Goal: Complete application form: Complete application form

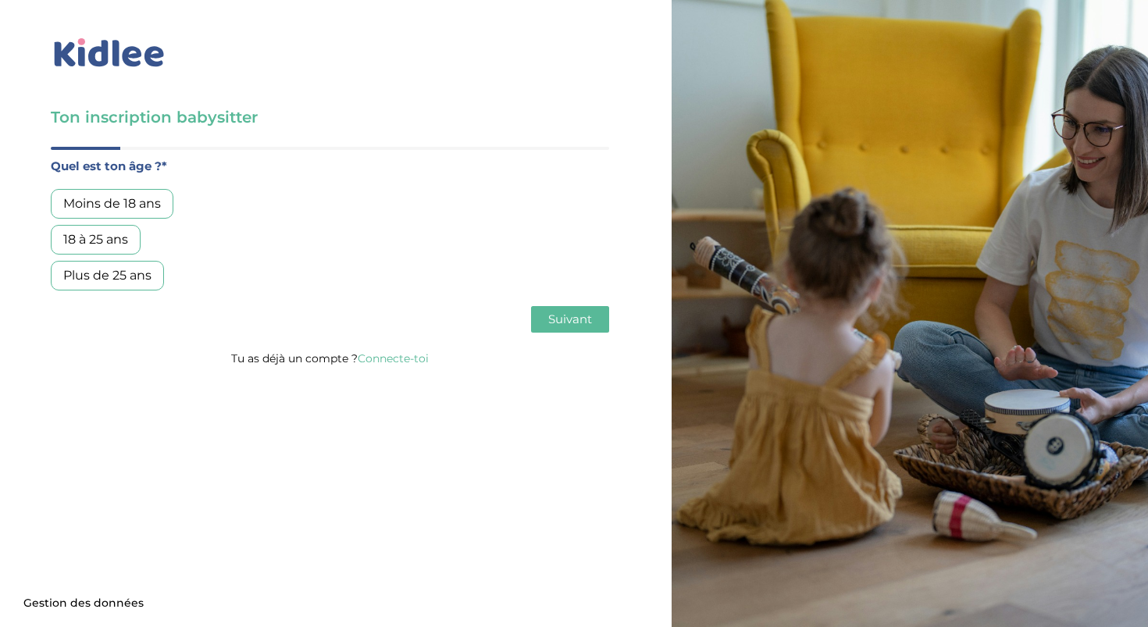
click at [115, 248] on div "18 à 25 ans" at bounding box center [96, 240] width 90 height 30
click at [573, 313] on span "Suivant" at bounding box center [570, 319] width 44 height 15
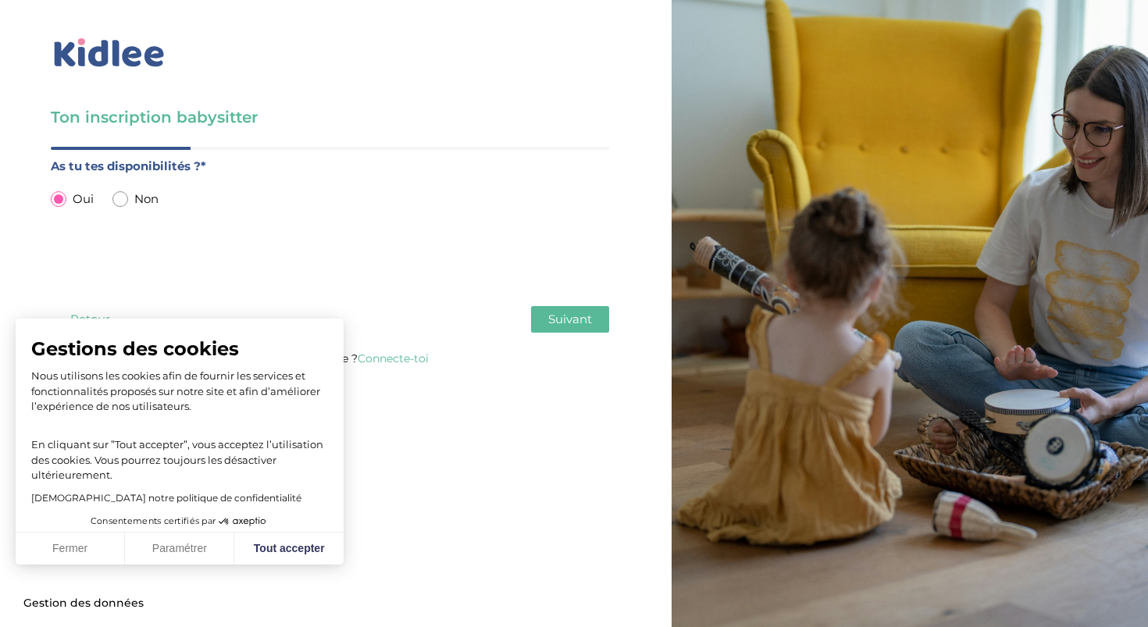
click at [562, 314] on span "Suivant" at bounding box center [570, 319] width 44 height 15
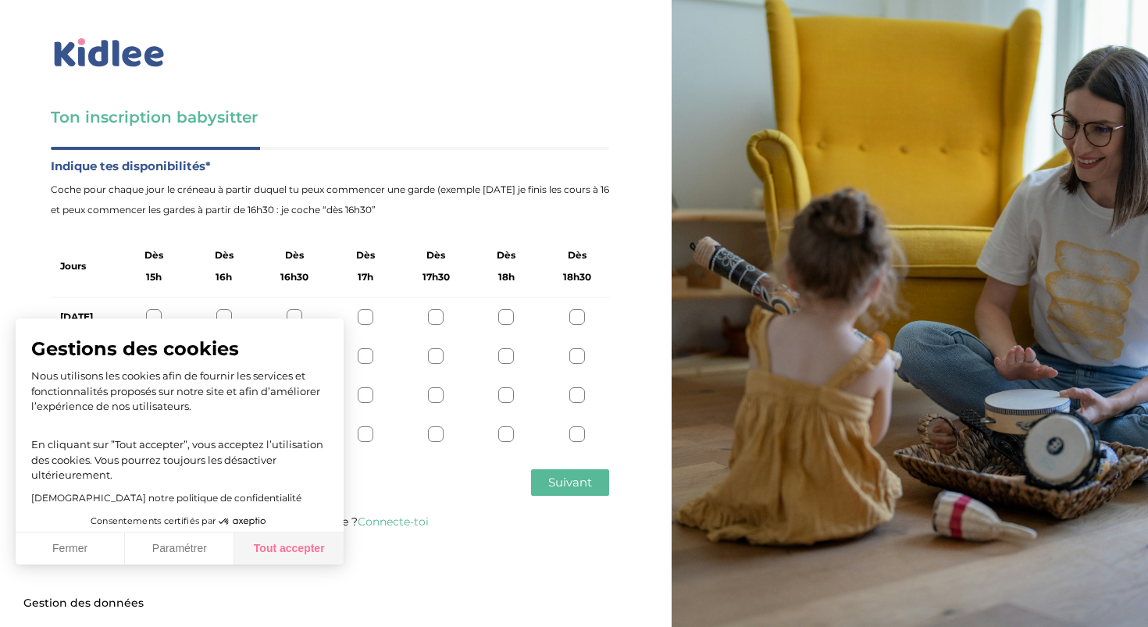
click at [289, 560] on button "Tout accepter" at bounding box center [288, 549] width 109 height 33
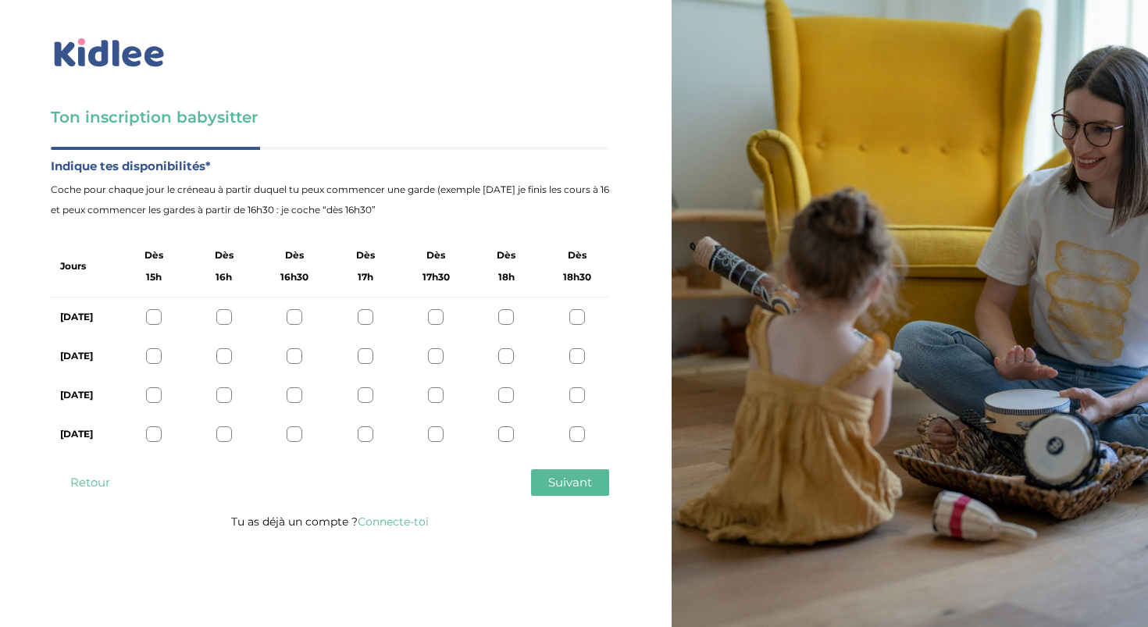
click at [230, 320] on div at bounding box center [224, 317] width 16 height 16
click at [302, 319] on div "Lundi" at bounding box center [330, 317] width 558 height 39
click at [293, 319] on div at bounding box center [295, 317] width 16 height 16
drag, startPoint x: 143, startPoint y: 253, endPoint x: 162, endPoint y: 287, distance: 38.8
click at [162, 287] on div "Dès 15h" at bounding box center [152, 266] width 45 height 42
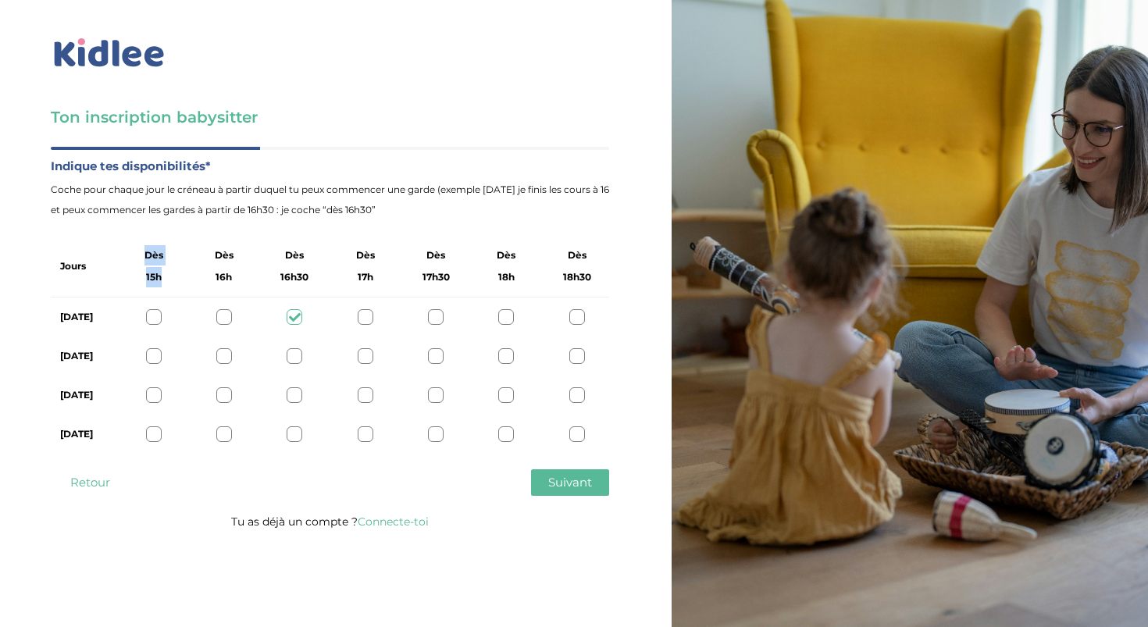
copy label "Dès 15h"
click at [397, 109] on h3 "Ton inscription babysitter" at bounding box center [330, 117] width 558 height 22
click at [157, 315] on div at bounding box center [154, 317] width 16 height 16
click at [584, 359] on div at bounding box center [577, 356] width 16 height 16
click at [576, 430] on div at bounding box center [577, 434] width 16 height 16
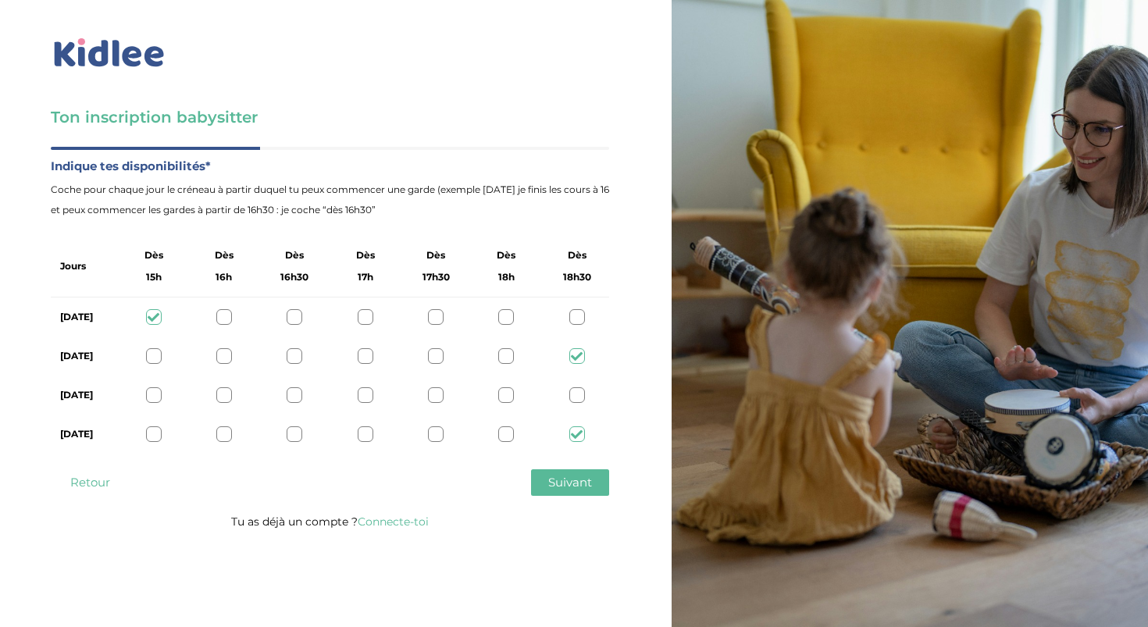
click at [151, 392] on div at bounding box center [154, 395] width 16 height 16
click at [564, 478] on span "Suivant" at bounding box center [570, 482] width 44 height 15
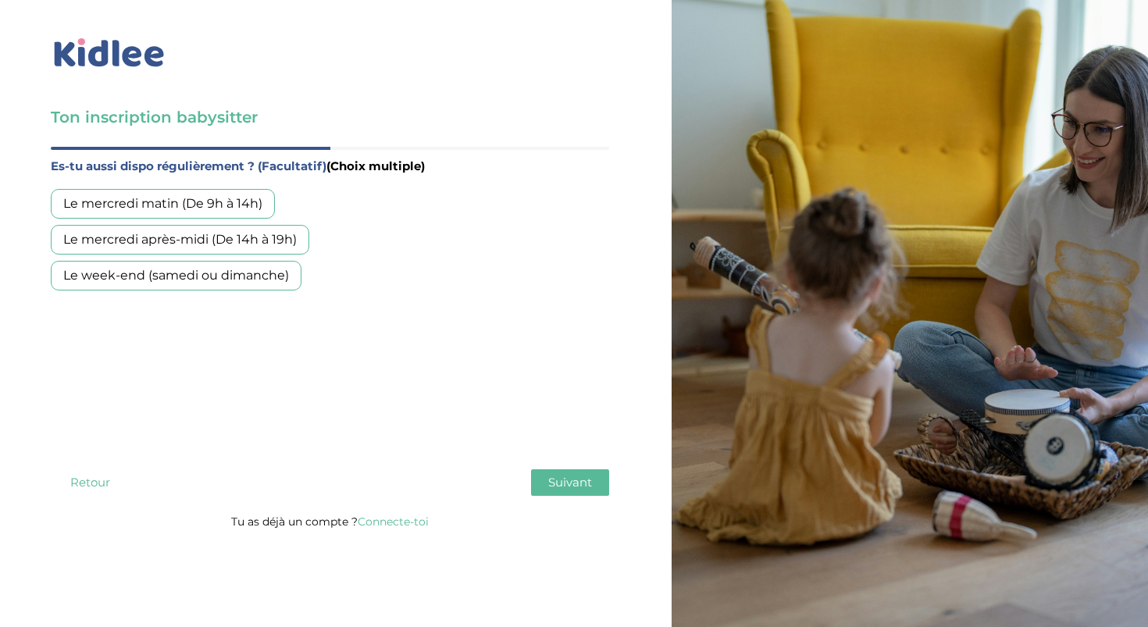
click at [125, 269] on div "Le week-end (samedi ou dimanche)" at bounding box center [176, 276] width 251 height 30
click at [126, 244] on div "Le mercredi après-midi (De 14h à 19h)" at bounding box center [180, 240] width 258 height 30
click at [133, 269] on div "Le week-end (samedi ou dimanche)" at bounding box center [176, 276] width 251 height 30
click at [133, 246] on div "Le mercredi après-midi (De 14h à 19h)" at bounding box center [180, 240] width 258 height 30
click at [133, 282] on div "Le week-end (samedi ou dimanche)" at bounding box center [176, 276] width 251 height 30
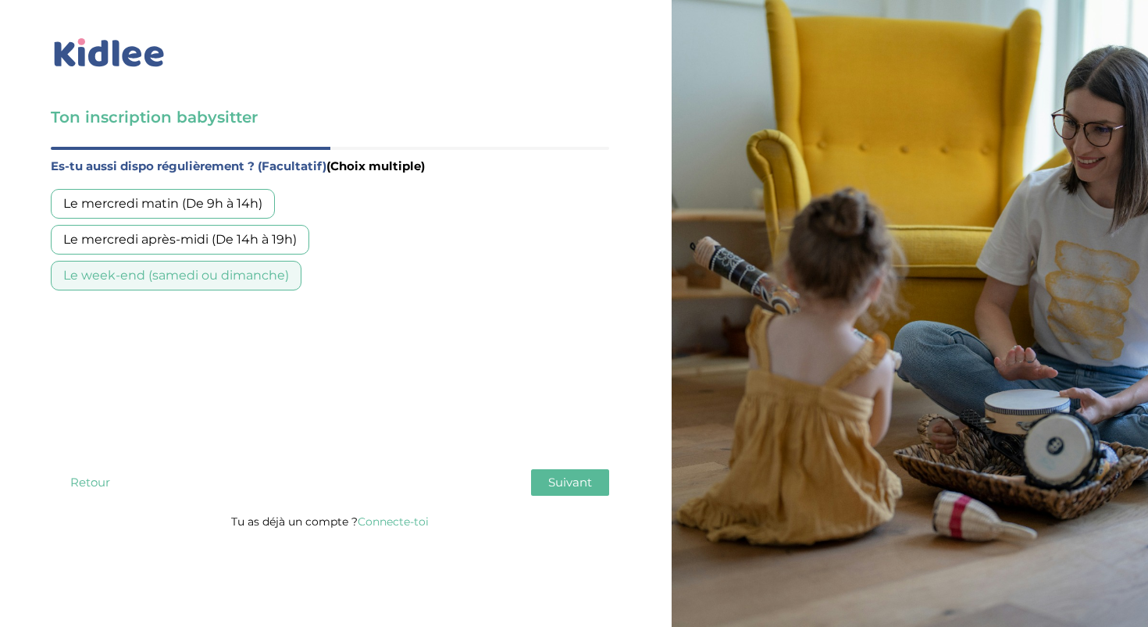
click at [221, 212] on div "Le mercredi matin (De 9h à 14h)" at bounding box center [163, 204] width 224 height 30
click at [563, 483] on span "Suivant" at bounding box center [570, 482] width 44 height 15
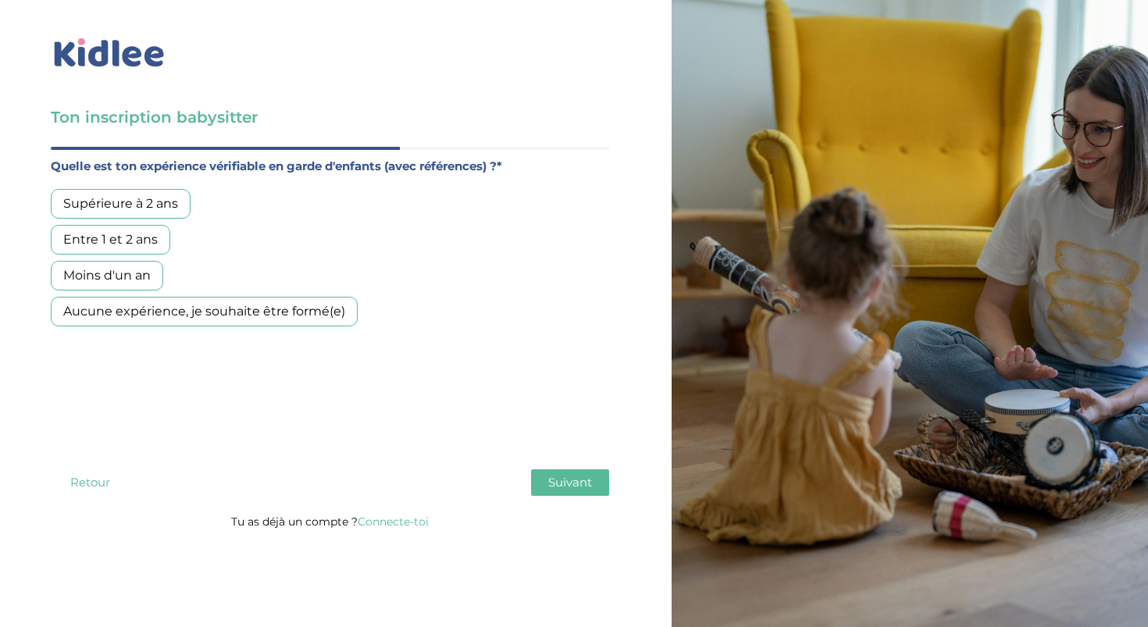
click at [191, 322] on div "Aucune expérience, je souhaite être formé(e)" at bounding box center [204, 312] width 307 height 30
click at [546, 489] on button "Suivant" at bounding box center [570, 482] width 78 height 27
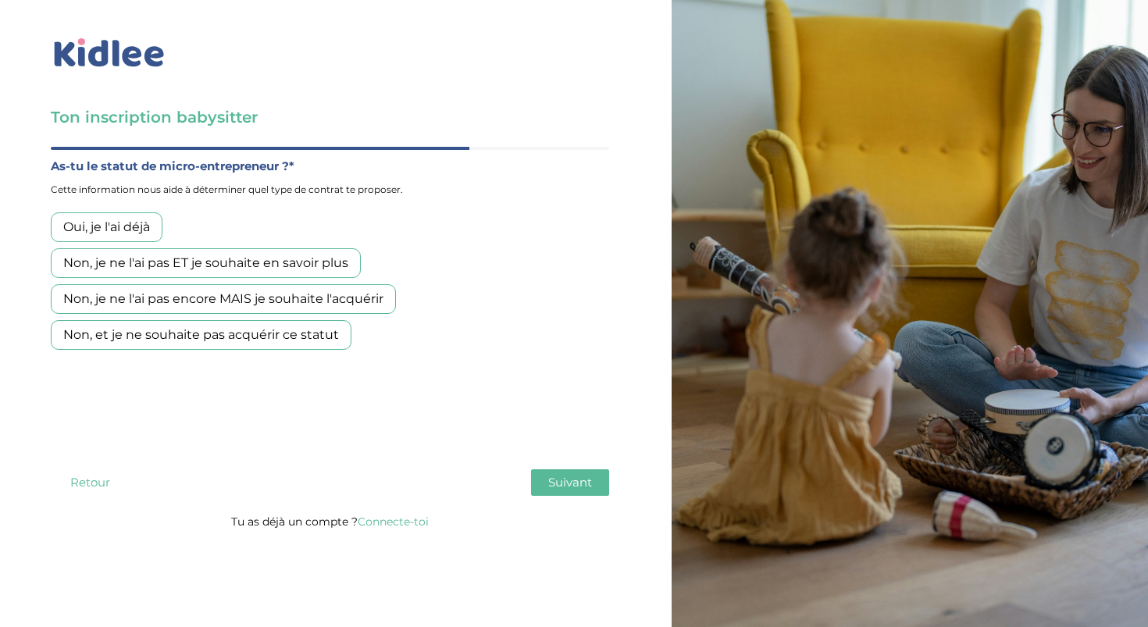
drag, startPoint x: 50, startPoint y: 166, endPoint x: 334, endPoint y: 187, distance: 285.0
click at [334, 187] on div "As-tu le statut de micro-entrepreneur ?* Cette information nous aide à détermin…" at bounding box center [330, 178] width 558 height 44
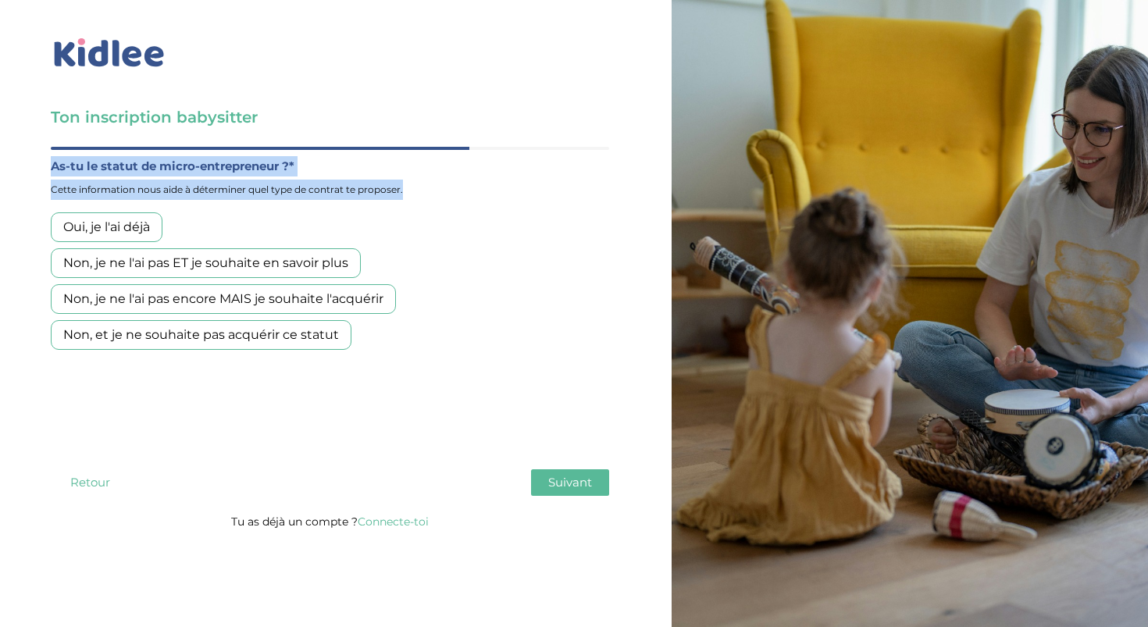
drag, startPoint x: 402, startPoint y: 198, endPoint x: 23, endPoint y: 151, distance: 382.5
click at [23, 151] on div "Ton inscription babysitter Merci de vérifier que tous les champs sont remplis a…" at bounding box center [329, 270] width 683 height 540
copy div "Quel est ton âge ?* Moins de 18 ans 18 à 25 ans Plus de 25 ans As tu tes dispon…"
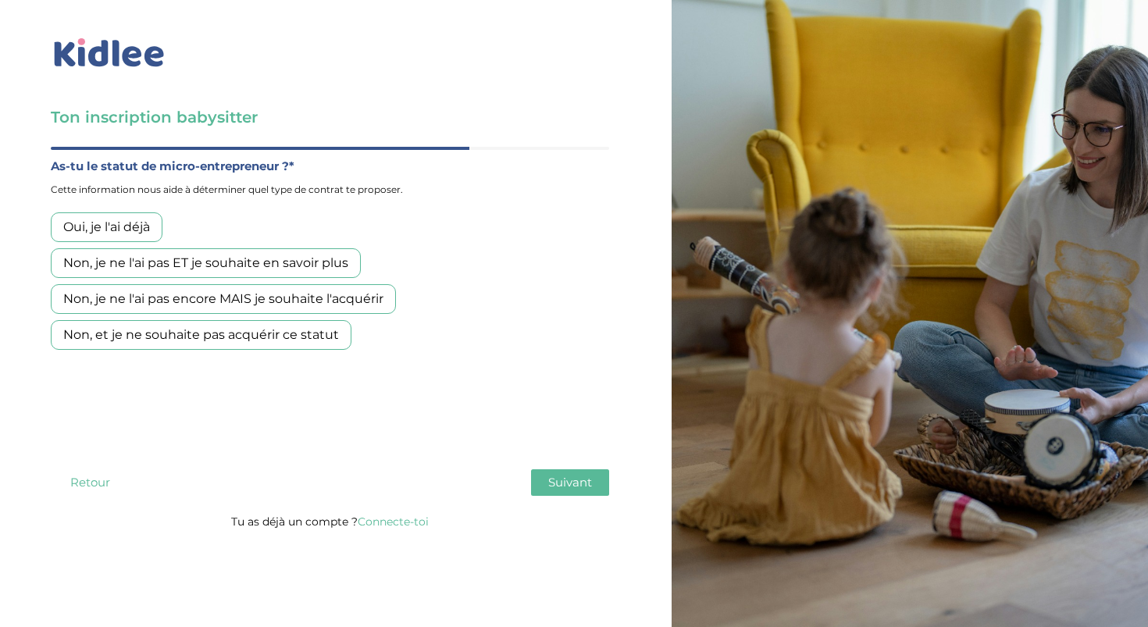
click at [391, 223] on div "Oui, je l'ai déjà Non, je ne l'ai pas ET je souhaite en savoir plus Non, je ne …" at bounding box center [330, 280] width 558 height 137
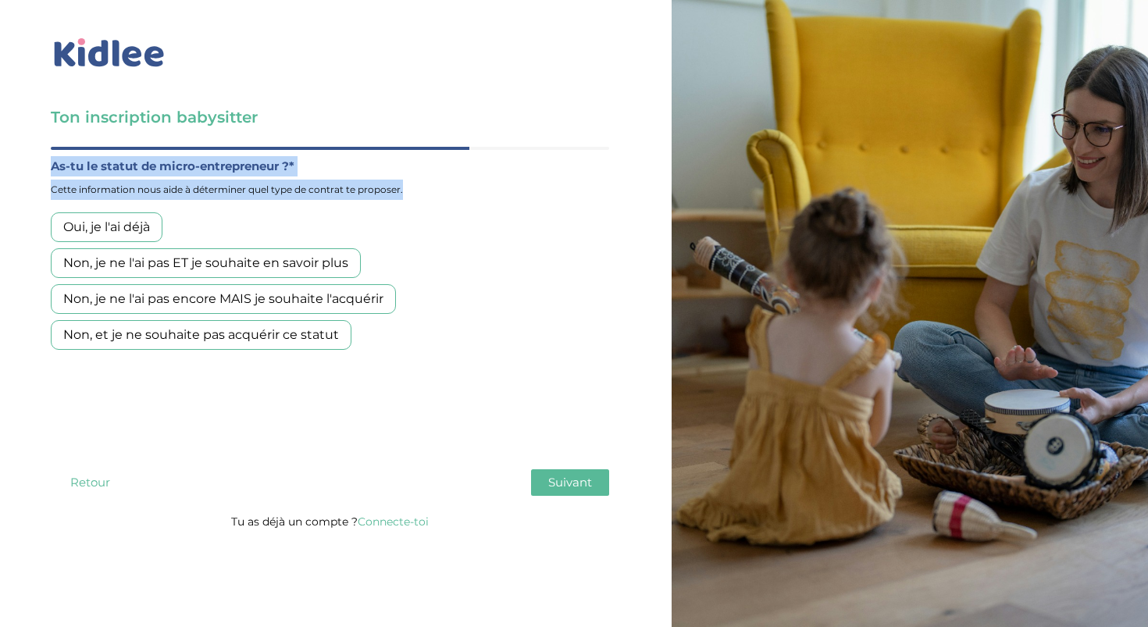
drag, startPoint x: 410, startPoint y: 187, endPoint x: 51, endPoint y: 169, distance: 359.6
click at [51, 169] on div "As-tu le statut de micro-entrepreneur ?* Cette information nous aide à détermin…" at bounding box center [330, 178] width 558 height 44
copy div "As-tu le statut de micro-entrepreneur ?* Cette information nous aide à détermin…"
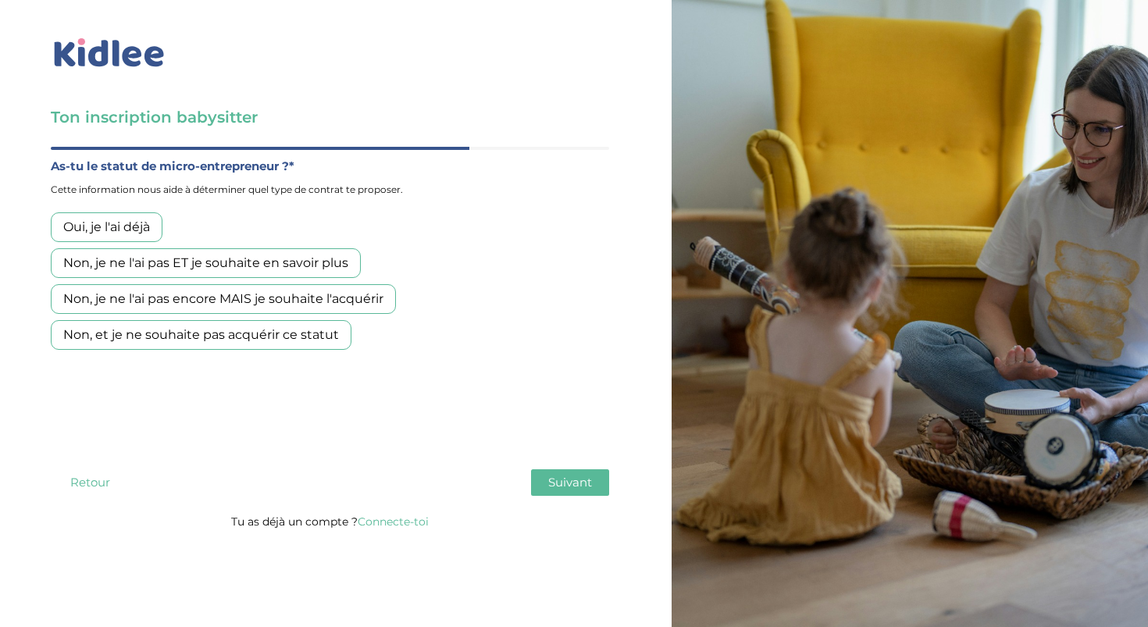
click at [154, 223] on div "Oui, je l'ai déjà" at bounding box center [107, 227] width 112 height 30
click at [194, 263] on div "Non, je ne l'ai pas ET je souhaite en savoir plus" at bounding box center [206, 263] width 310 height 30
drag, startPoint x: 415, startPoint y: 362, endPoint x: 45, endPoint y: 184, distance: 410.4
click at [45, 184] on div "Ton inscription babysitter Merci de vérifier que tous les champs sont remplis a…" at bounding box center [329, 270] width 683 height 540
click at [46, 175] on div "Ton inscription babysitter Merci de vérifier que tous les champs sont remplis a…" at bounding box center [329, 270] width 683 height 540
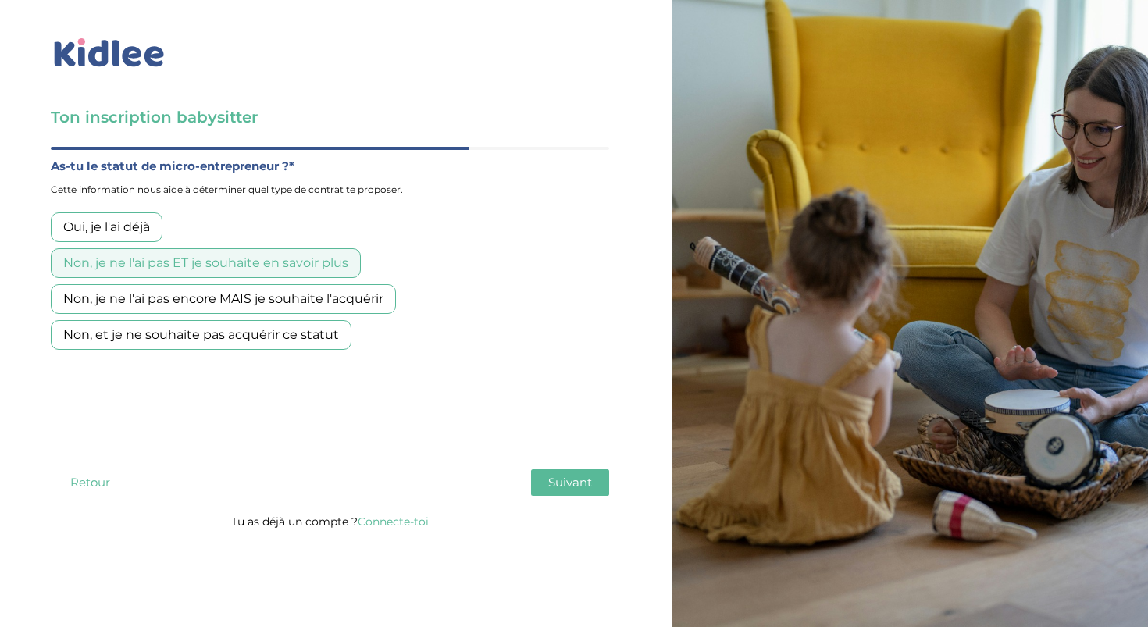
drag, startPoint x: 46, startPoint y: 166, endPoint x: 380, endPoint y: 364, distance: 388.0
click at [380, 364] on div "Ton inscription babysitter Merci de vérifier que tous les champs sont remplis a…" at bounding box center [329, 270] width 683 height 540
copy div "Quel est ton âge ?* Moins de 18 ans 18 à 25 ans Plus de 25 ans As tu tes dispon…"
click at [238, 232] on div "Oui, je l'ai déjà Non, je ne l'ai pas ET je souhaite en savoir plus Non, je ne …" at bounding box center [330, 280] width 558 height 137
click at [551, 486] on span "Suivant" at bounding box center [570, 482] width 44 height 15
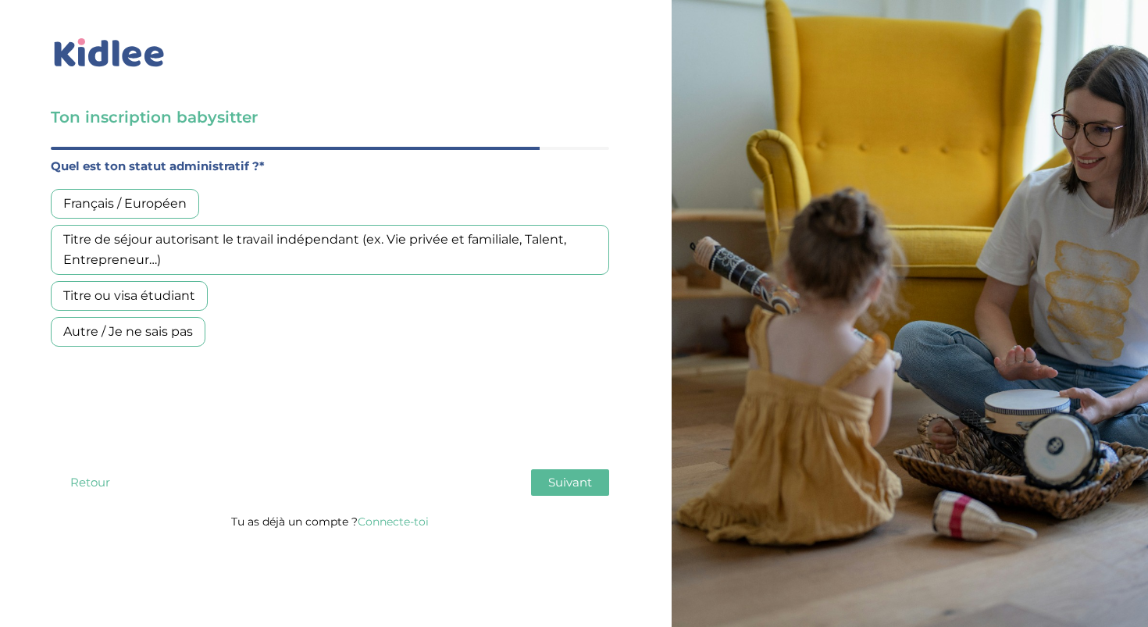
drag, startPoint x: 52, startPoint y: 160, endPoint x: 215, endPoint y: 347, distance: 248.0
click at [215, 348] on div "Quel est ton statut administratif ?* Français / Européen Titre de séjour autori…" at bounding box center [330, 305] width 558 height 298
copy div "Quel est ton statut administratif ?* Français / Européen Titre de séjour autori…"
click at [347, 378] on div "Quel est ton statut administratif ?* Français / Européen Titre de séjour autori…" at bounding box center [330, 305] width 558 height 298
click at [192, 296] on div "Titre ou visa étudiant" at bounding box center [129, 296] width 157 height 30
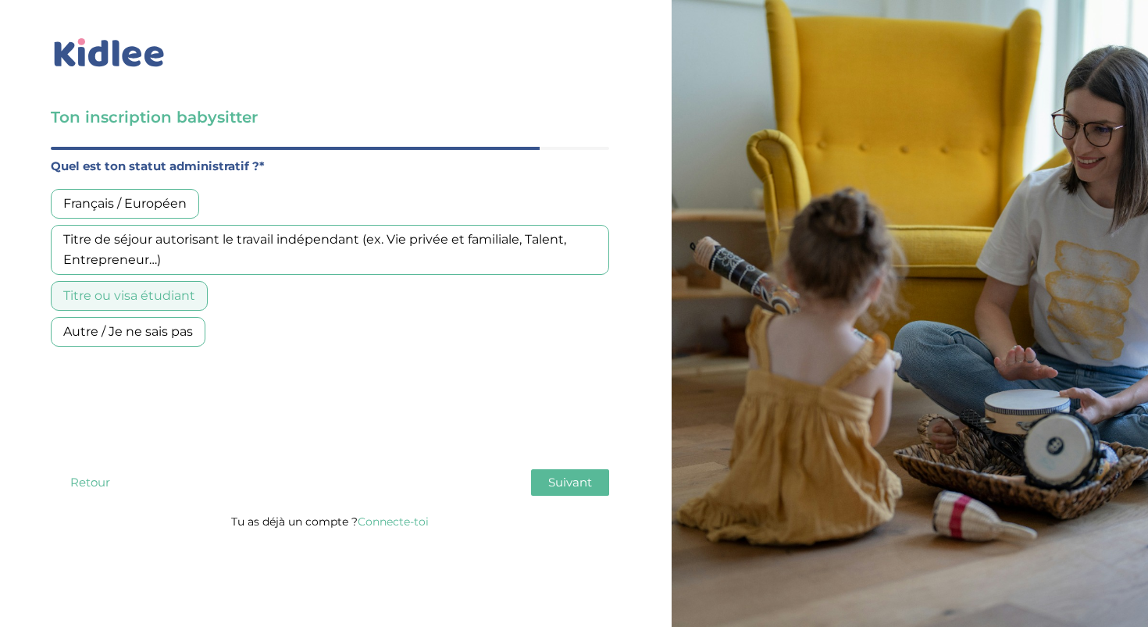
click at [562, 486] on span "Suivant" at bounding box center [570, 482] width 44 height 15
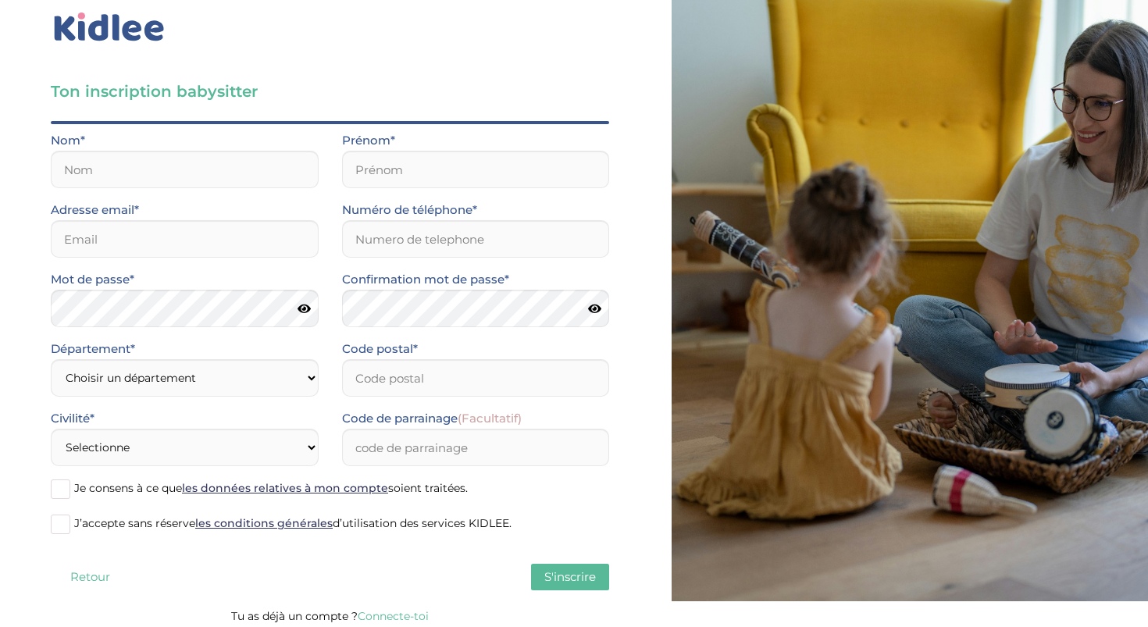
scroll to position [33, 0]
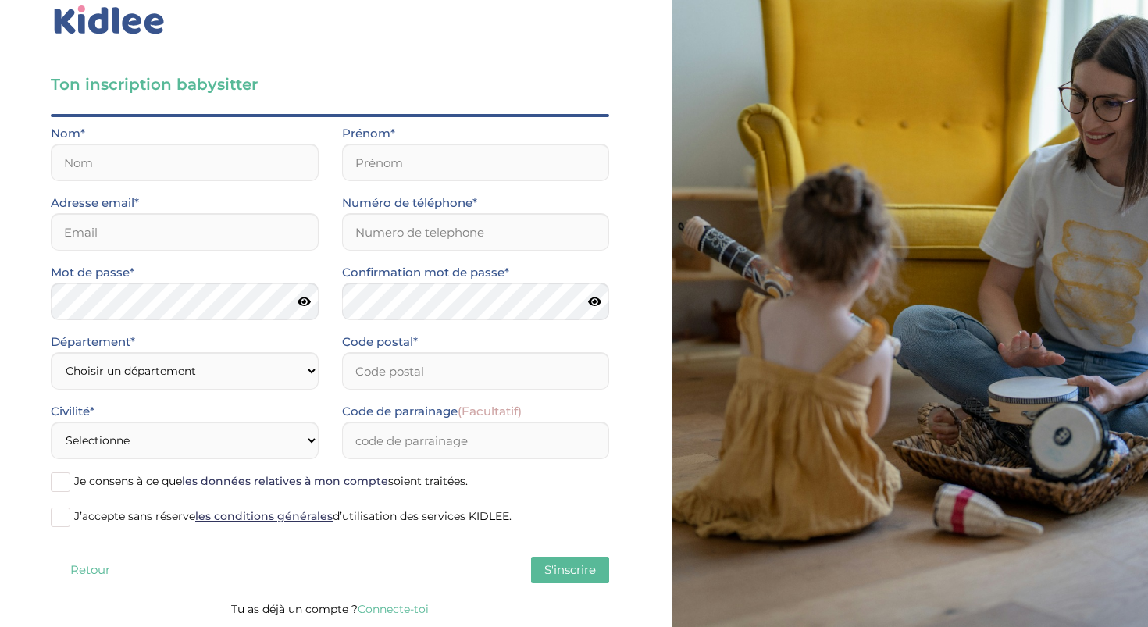
click at [196, 202] on div "Adresse email*" at bounding box center [185, 222] width 268 height 58
click at [190, 165] on input "text" at bounding box center [185, 162] width 268 height 37
type input "peroshat"
type input "09155865187"
type input "1956765917"
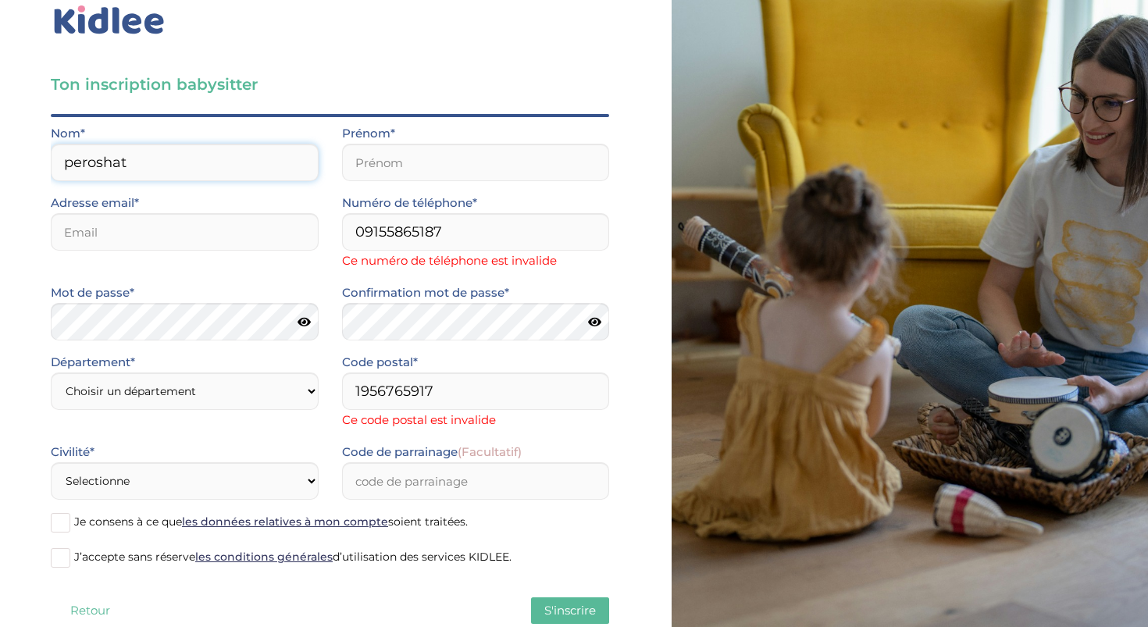
click at [195, 176] on input "peroshat" at bounding box center [185, 162] width 268 height 37
type input "ق"
type input "rahmani"
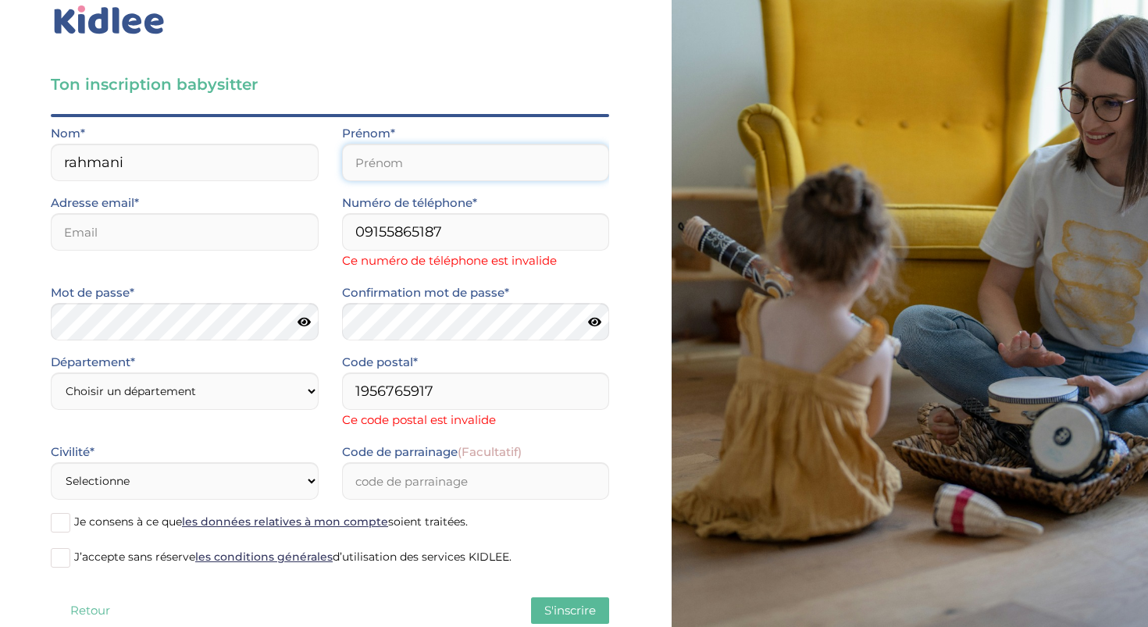
click at [368, 163] on input "text" at bounding box center [476, 162] width 268 height 37
type input "peroshat"
click at [261, 233] on input "email" at bounding box center [185, 231] width 268 height 37
type input "p.rahmani1070@gmail.com"
click at [456, 235] on input "09155865187" at bounding box center [476, 231] width 268 height 37
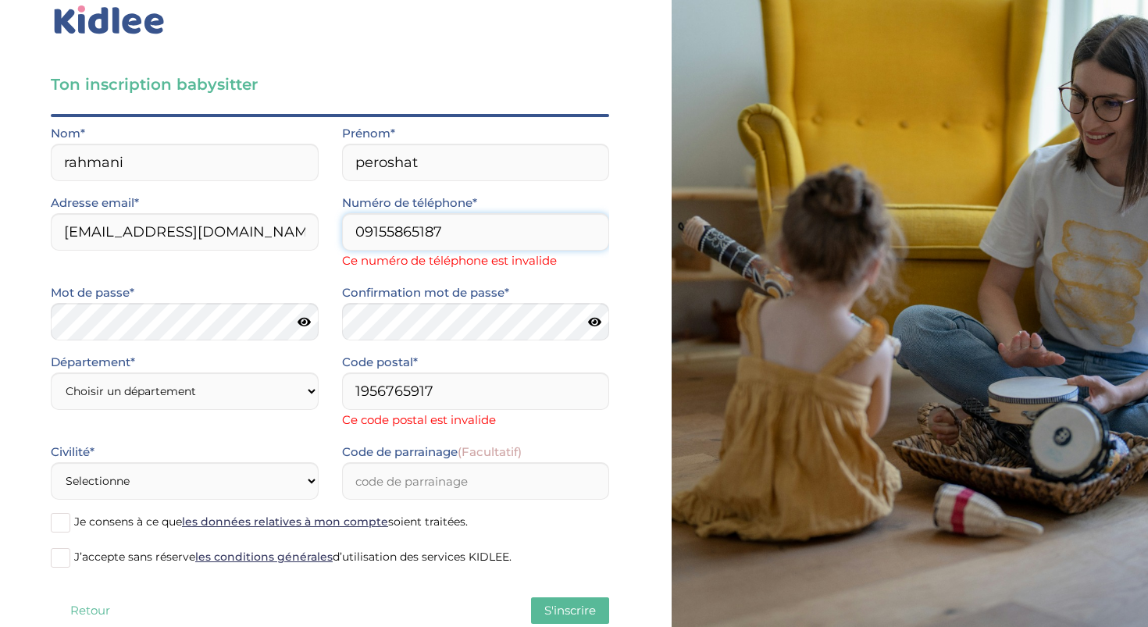
click at [456, 235] on input "09155865187" at bounding box center [476, 231] width 268 height 37
click at [404, 232] on input "0372743196" at bounding box center [476, 231] width 268 height 37
type input "0"
type input "0782827924"
click at [192, 339] on form "Nom* rahmani Prénom* peroshat Adresse email* p.rahmani1070@gmail.com Numéro de …" at bounding box center [330, 352] width 558 height 458
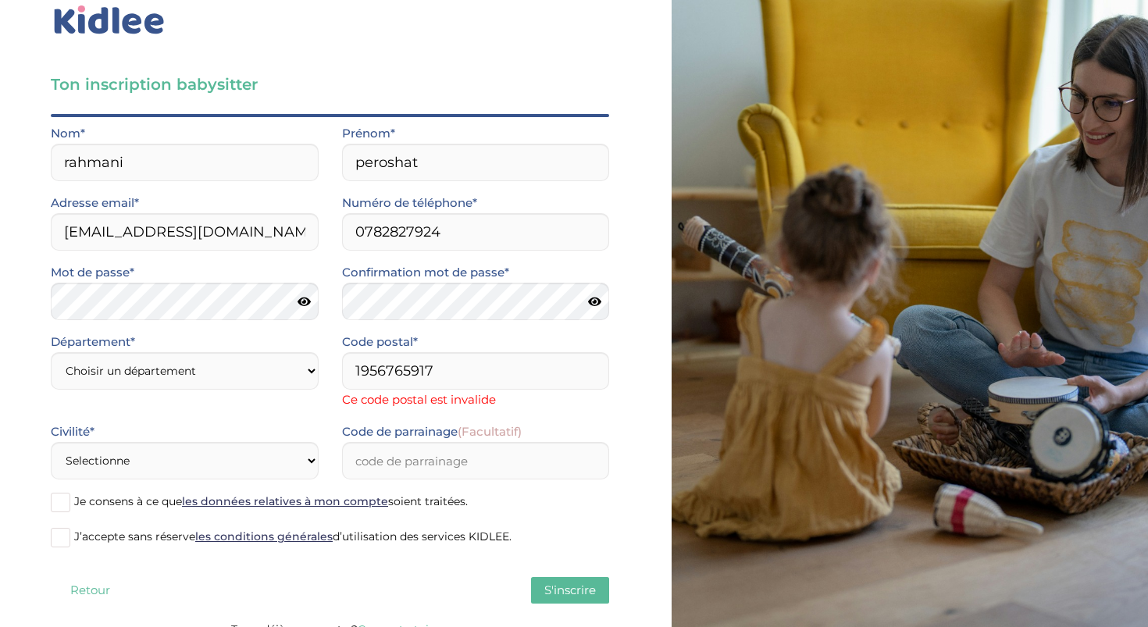
click at [307, 297] on icon at bounding box center [304, 302] width 13 height 12
click at [597, 297] on icon at bounding box center [594, 302] width 13 height 12
click at [230, 381] on select "Choisir un département Paris (75) Hauts-de-Seine (92) Yvelines (78) Val-de-Marn…" at bounding box center [185, 370] width 268 height 37
click at [114, 365] on select "Choisir un département Paris (75) Hauts-de-Seine (92) Yvelines (78) Val-de-Marn…" at bounding box center [185, 370] width 268 height 37
click at [198, 457] on select "Selectionne Mr Mme" at bounding box center [185, 460] width 268 height 37
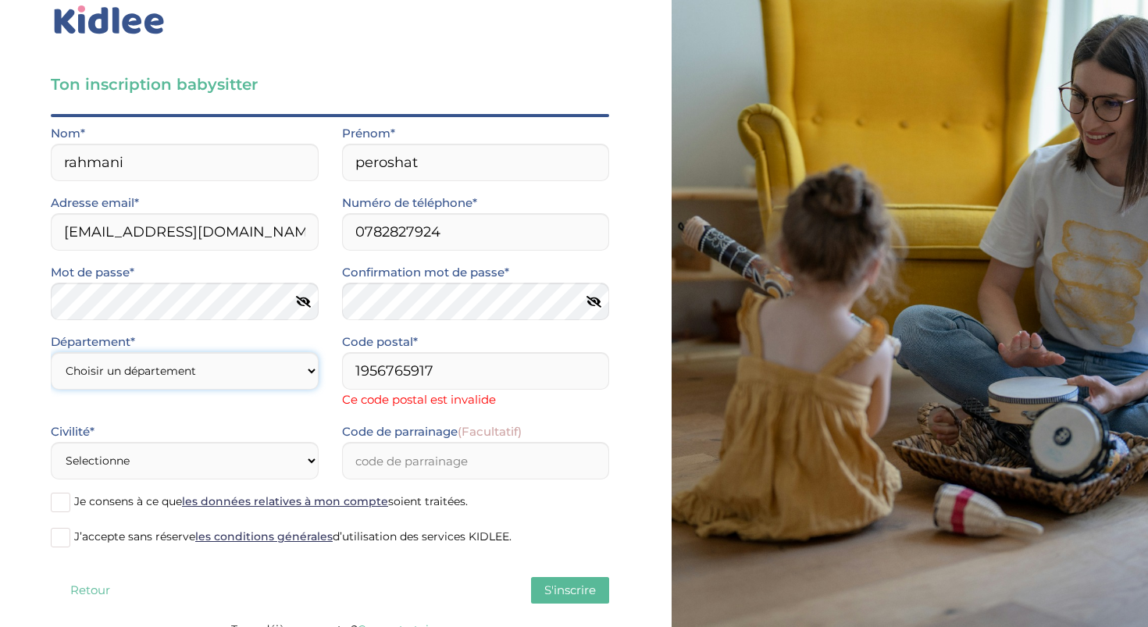
click at [237, 378] on select "Choisir un département Paris (75) Hauts-de-Seine (92) Yvelines (78) Val-de-Marn…" at bounding box center [185, 370] width 268 height 37
select select "0"
click at [51, 352] on select "Choisir un département Paris (75) Hauts-de-Seine (92) Yvelines (78) Val-de-Marn…" at bounding box center [185, 370] width 268 height 37
click at [465, 366] on input "1956765917" at bounding box center [476, 370] width 268 height 37
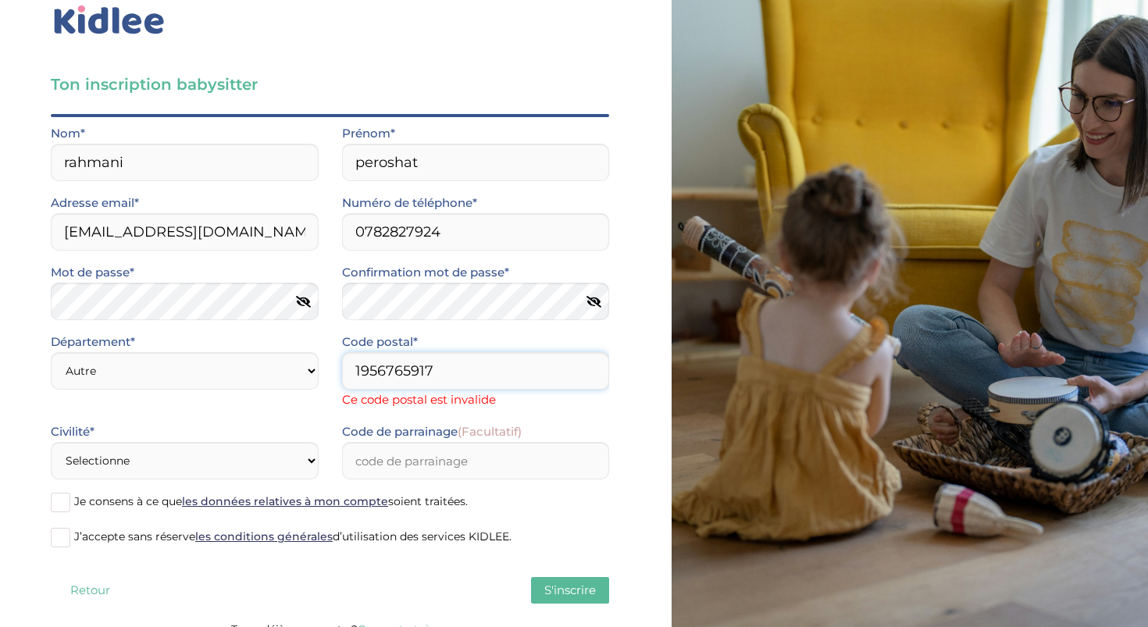
drag, startPoint x: 443, startPoint y: 357, endPoint x: 337, endPoint y: 352, distance: 105.5
click at [337, 353] on div "Code postal* 1956765917 Ce code postal est invalide" at bounding box center [475, 377] width 291 height 90
click at [365, 358] on input "1956765917" at bounding box center [476, 370] width 268 height 37
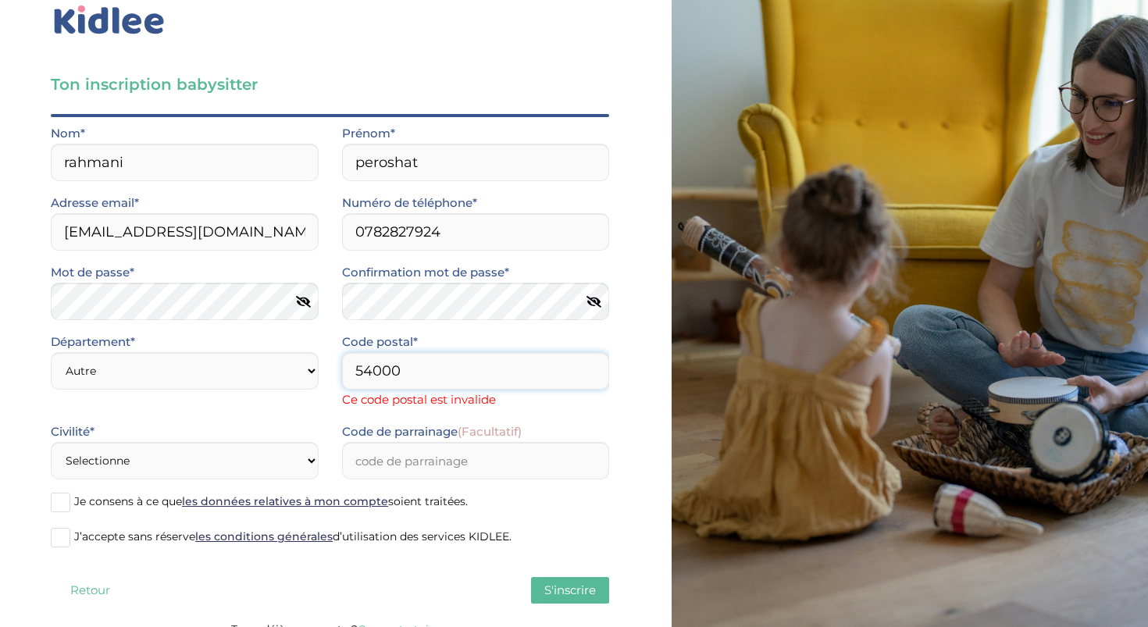
type input "54000"
click at [239, 468] on div "Civilité* Selectionne Mr Mme" at bounding box center [184, 456] width 291 height 69
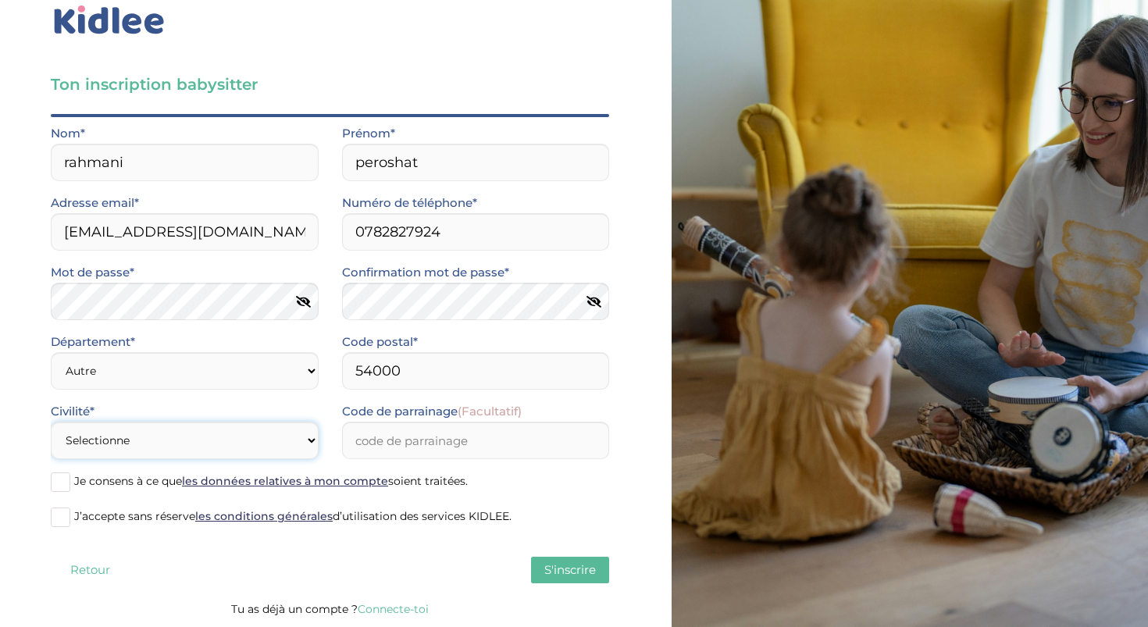
select select "1"
click at [51, 422] on select "Selectionne Mr Mme" at bounding box center [185, 440] width 268 height 37
click at [57, 476] on span at bounding box center [61, 482] width 20 height 20
click at [0, 0] on input "Je consens à ce que les données relatives à mon compte soient traitées." at bounding box center [0, 0] width 0 height 0
click at [60, 509] on span at bounding box center [61, 518] width 20 height 20
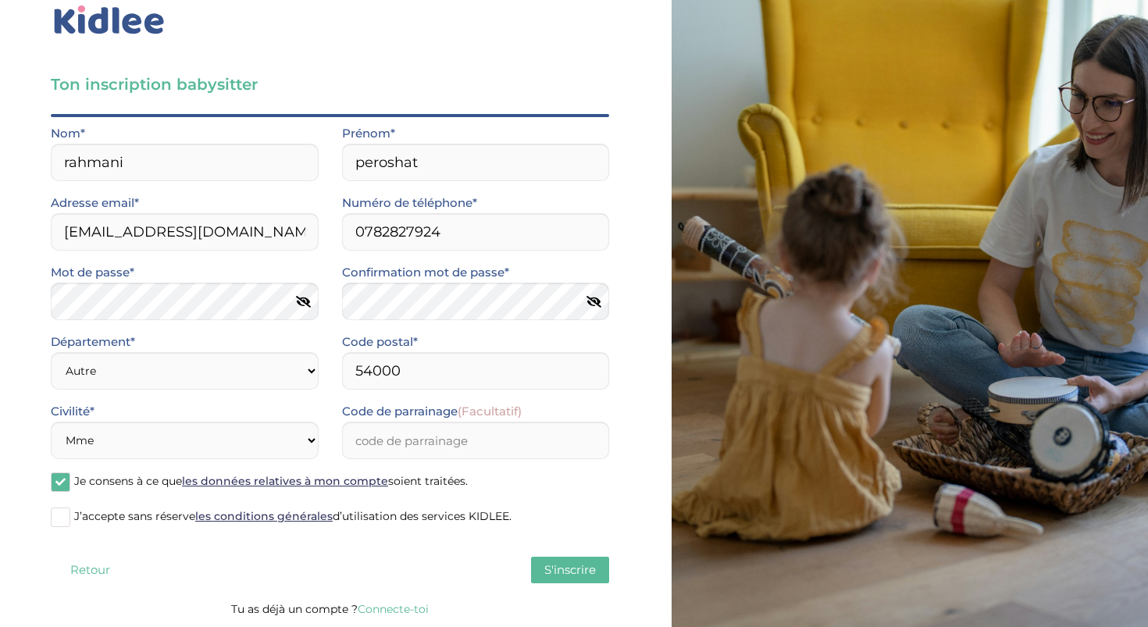
click at [0, 0] on input "J’accepte sans réserve les conditions générales d’utilisation des services KIDL…" at bounding box center [0, 0] width 0 height 0
click at [575, 566] on span "S'inscrire" at bounding box center [570, 569] width 52 height 15
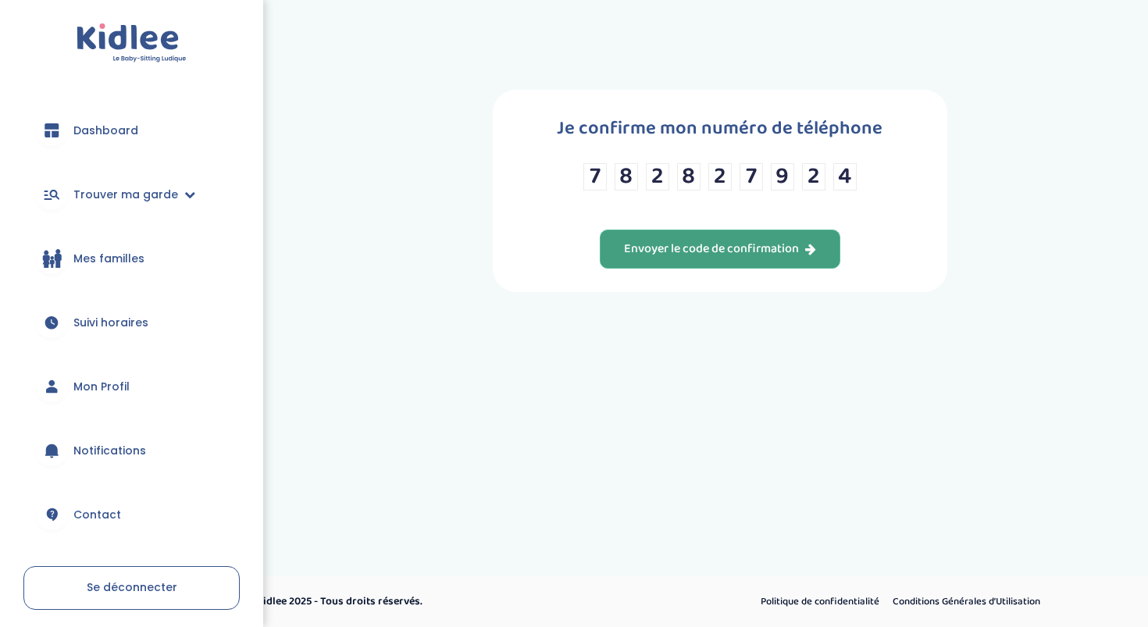
click at [690, 241] on div "Envoyer le code de confirmation" at bounding box center [720, 250] width 192 height 18
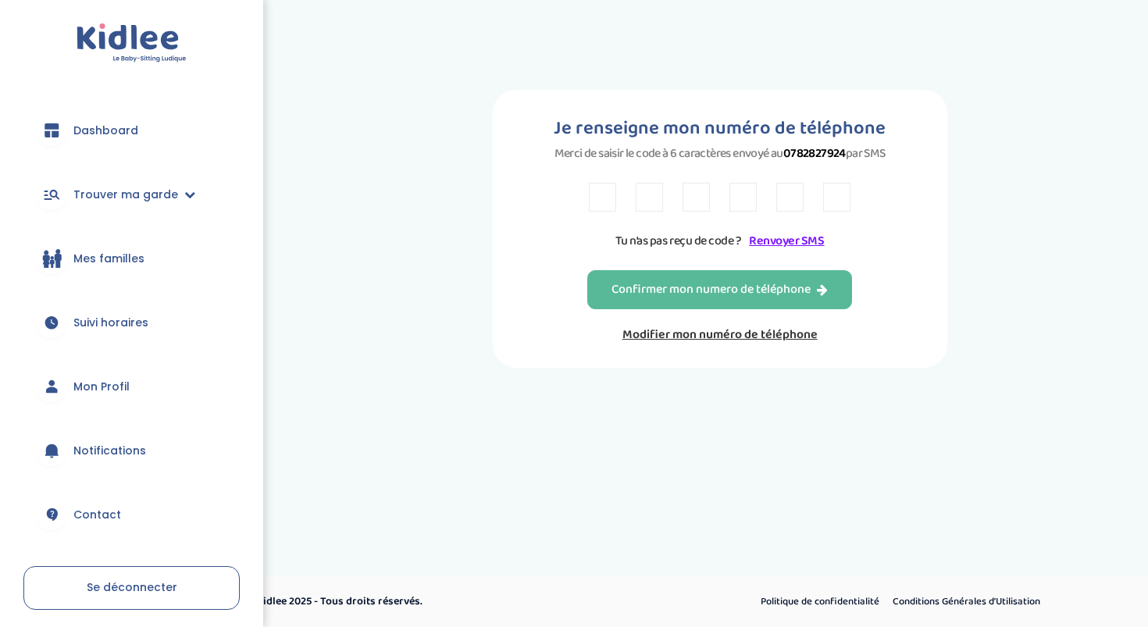
click at [611, 192] on input "text" at bounding box center [602, 197] width 27 height 29
type input "4"
type input "x"
type input "r"
type input "f"
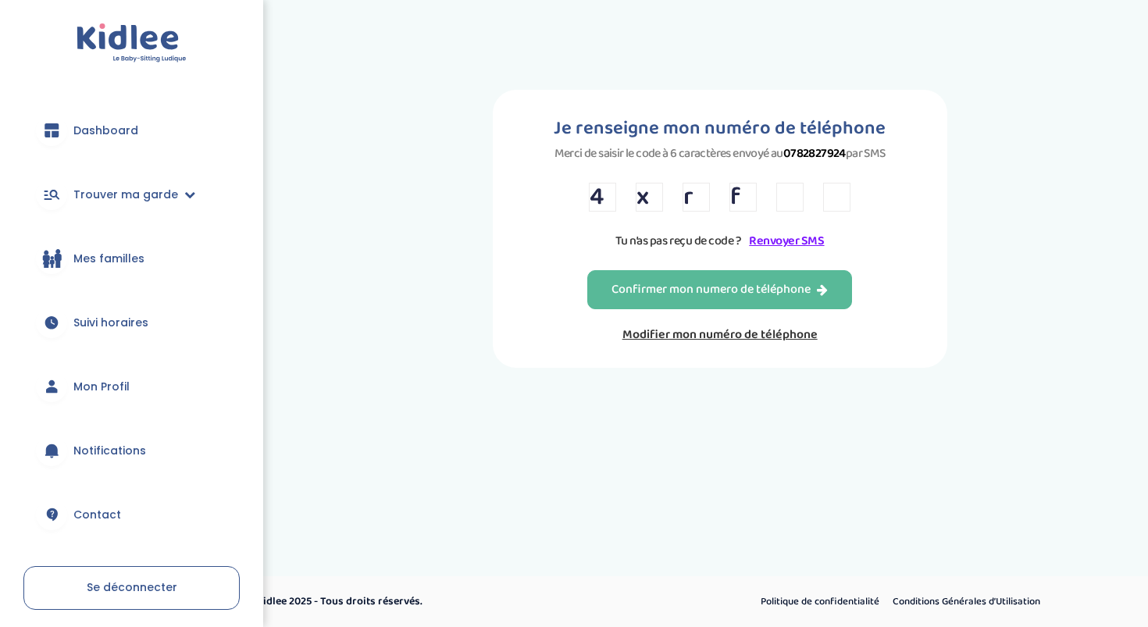
type input "7"
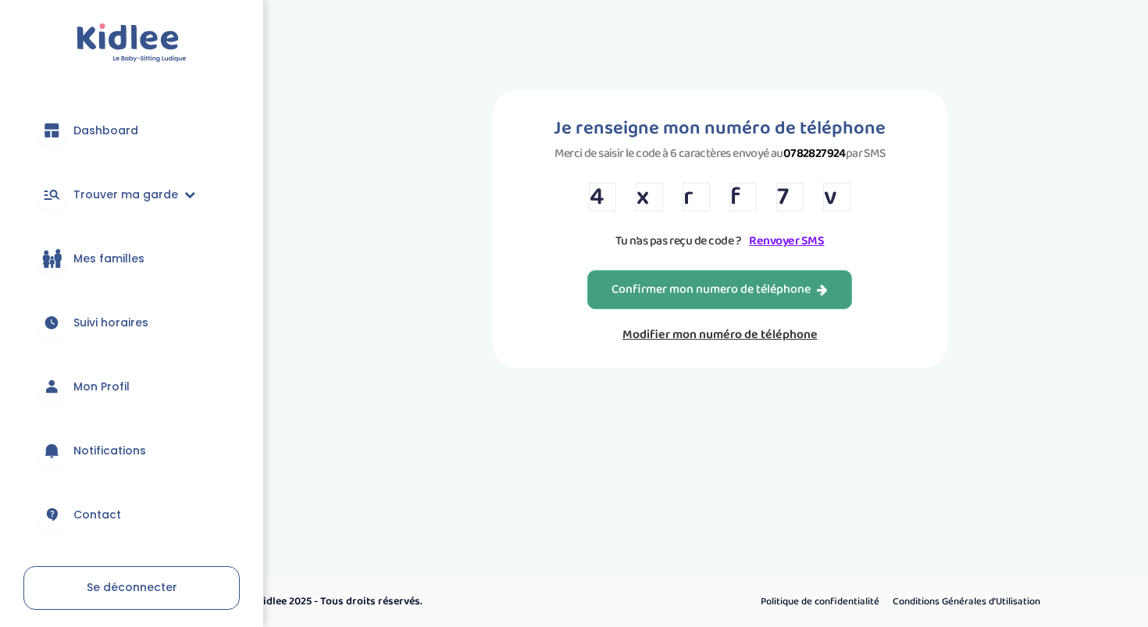
type input "v"
click at [694, 298] on div "Confirmer mon numero de téléphone" at bounding box center [719, 290] width 216 height 18
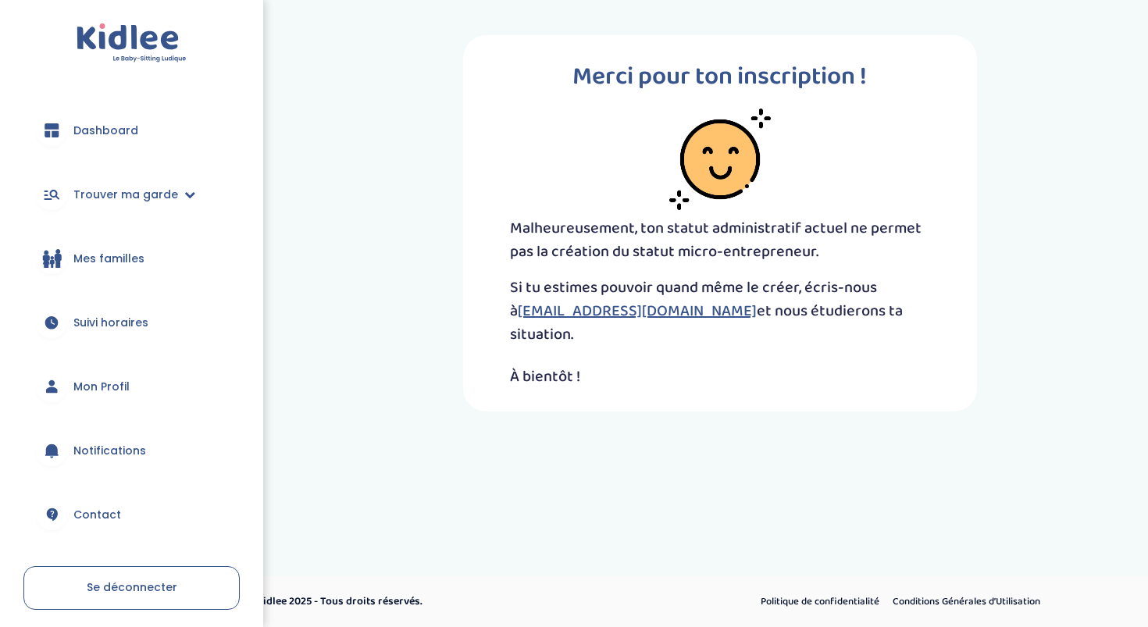
click at [131, 130] on span "Dashboard" at bounding box center [105, 131] width 65 height 16
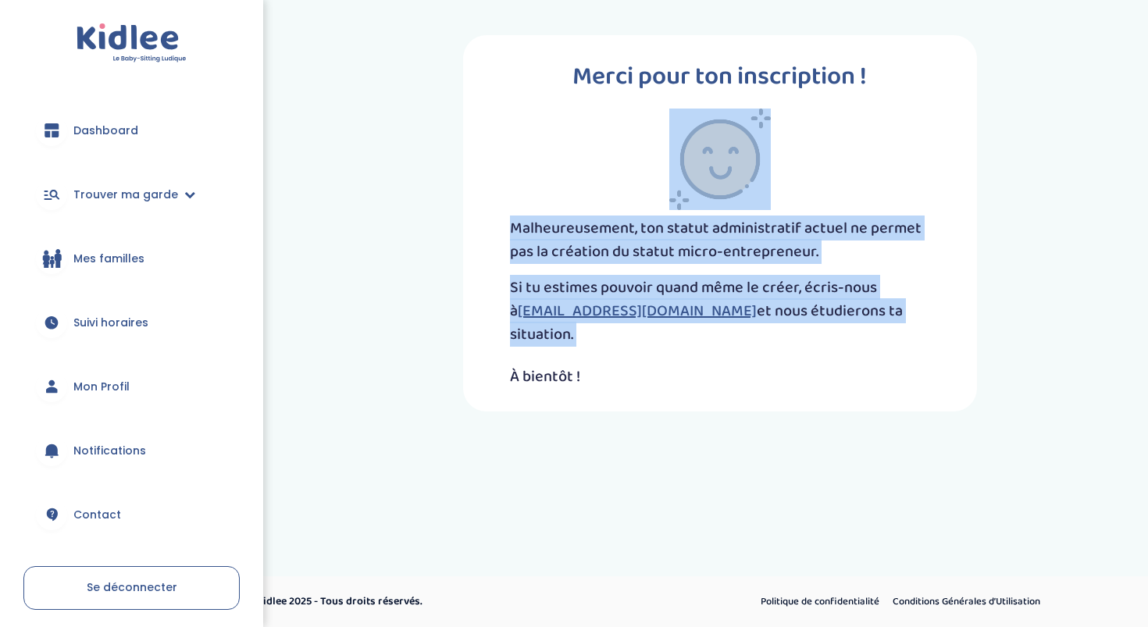
drag, startPoint x: 486, startPoint y: 189, endPoint x: 608, endPoint y: 339, distance: 193.2
click at [608, 339] on div "Merci pour ton inscription ! Malheureusement, ton statut administratif actuel n…" at bounding box center [720, 223] width 514 height 376
copy div "Malheureusement, ton statut administratif actuel ne permet pas la création du s…"
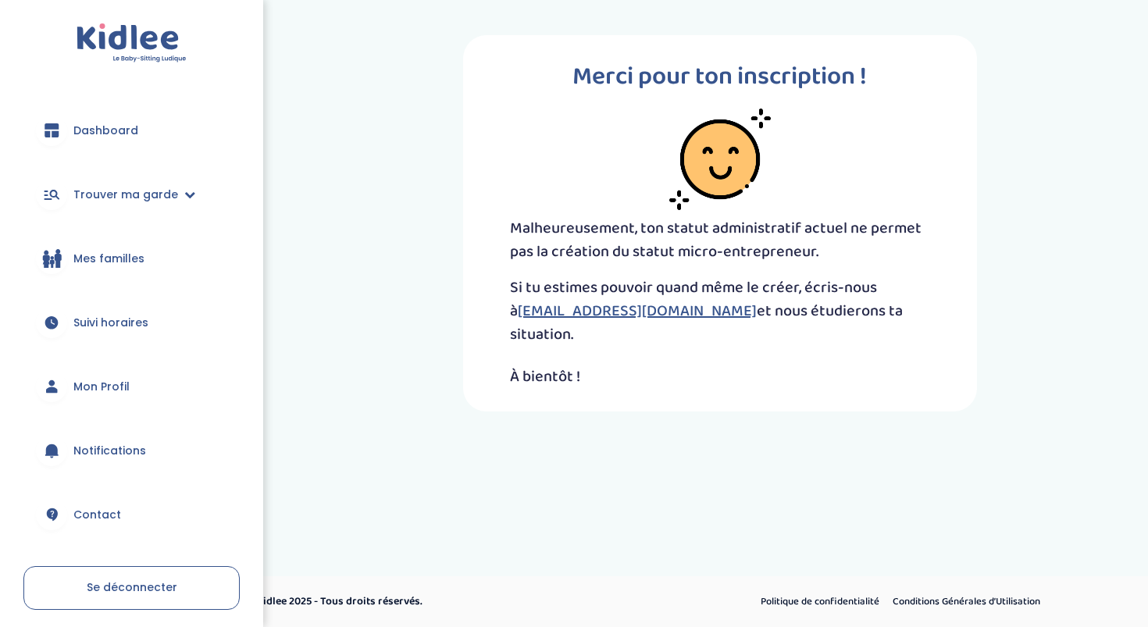
click at [864, 311] on p "Si tu estimes pouvoir quand même le créer, écris-nous à [EMAIL_ADDRESS][DOMAIN_…" at bounding box center [720, 311] width 420 height 70
drag, startPoint x: 851, startPoint y: 311, endPoint x: 413, endPoint y: 228, distance: 445.8
click at [413, 228] on div "Merci pour ton inscription ! Malheureusement, ton statut administratif actuel n…" at bounding box center [720, 223] width 781 height 400
copy div "Malheureusement, ton statut administratif actuel ne permet pas la création du s…"
click at [550, 312] on link "[EMAIL_ADDRESS][DOMAIN_NAME]" at bounding box center [637, 310] width 239 height 25
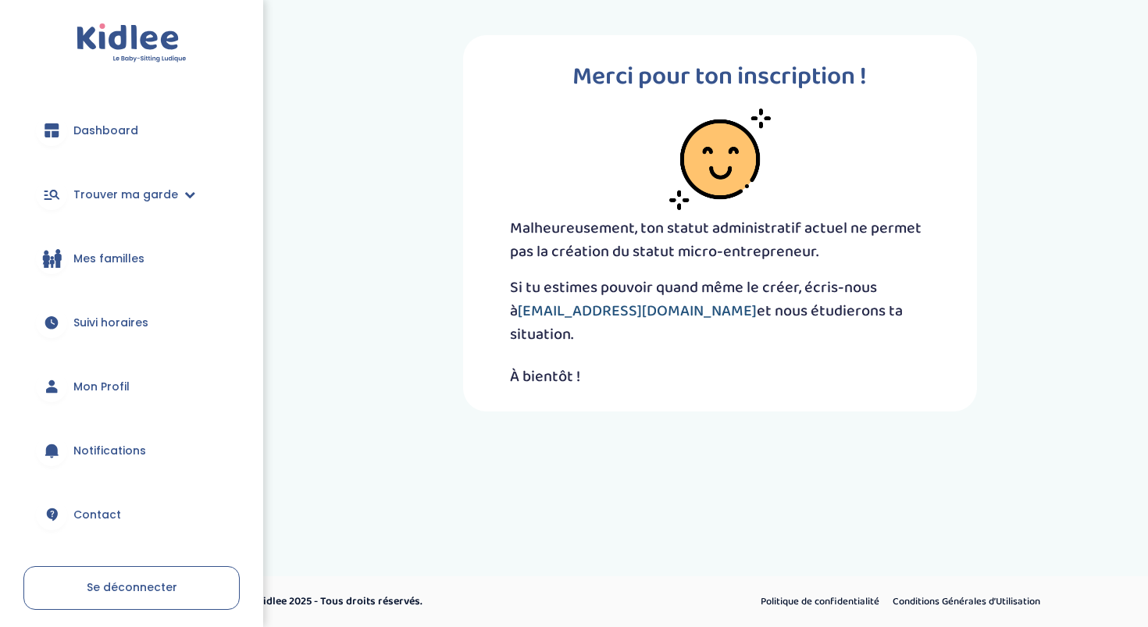
click at [579, 309] on link "[EMAIL_ADDRESS][DOMAIN_NAME]" at bounding box center [637, 310] width 239 height 25
click at [612, 338] on div "Merci pour ton inscription ! Malheureusement, ton statut administratif actuel n…" at bounding box center [720, 224] width 420 height 330
drag, startPoint x: 635, startPoint y: 309, endPoint x: 504, endPoint y: 305, distance: 130.5
click at [504, 305] on div "Merci pour ton inscription ! Malheureusement, ton statut administratif actuel n…" at bounding box center [720, 223] width 514 height 376
copy p "[EMAIL_ADDRESS][DOMAIN_NAME]"
